Goal: Find specific page/section: Find specific page/section

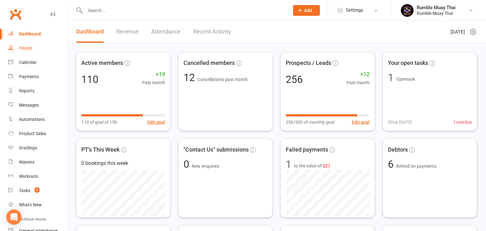
click at [23, 49] on div "People" at bounding box center [25, 48] width 13 height 5
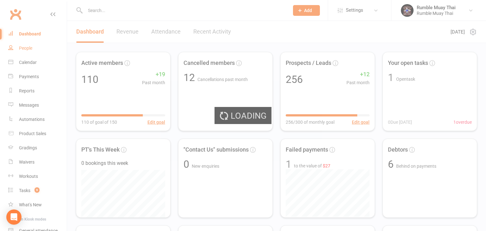
select select "100"
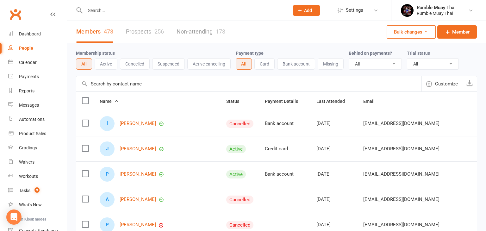
click at [111, 12] on input "text" at bounding box center [184, 10] width 202 height 9
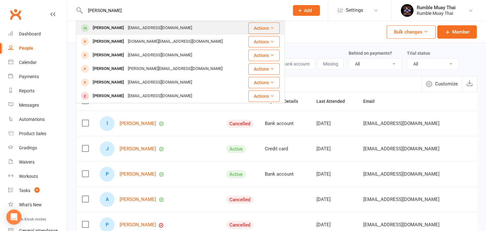
type input "[PERSON_NAME]"
click at [102, 30] on div "[PERSON_NAME]" at bounding box center [108, 27] width 35 height 9
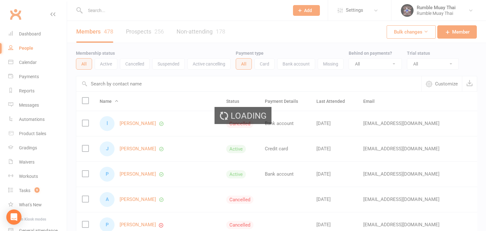
click at [102, 30] on div "Loading" at bounding box center [243, 115] width 486 height 231
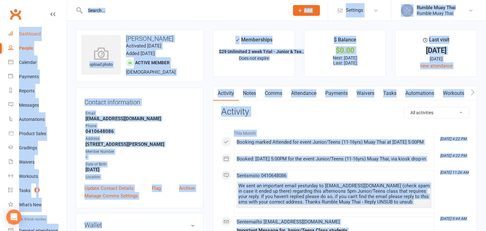
click at [32, 33] on div "Dashboard" at bounding box center [30, 33] width 22 height 5
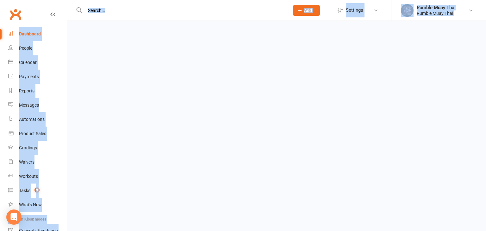
click at [32, 33] on div "Dashboard" at bounding box center [30, 33] width 22 height 5
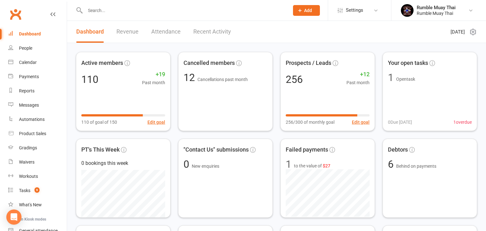
click at [124, 32] on link "Revenue" at bounding box center [127, 32] width 22 height 22
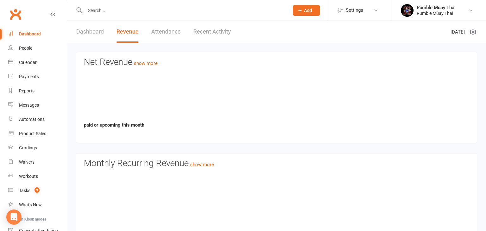
click at [124, 32] on link "Revenue" at bounding box center [127, 32] width 22 height 22
